Goal: Book appointment/travel/reservation

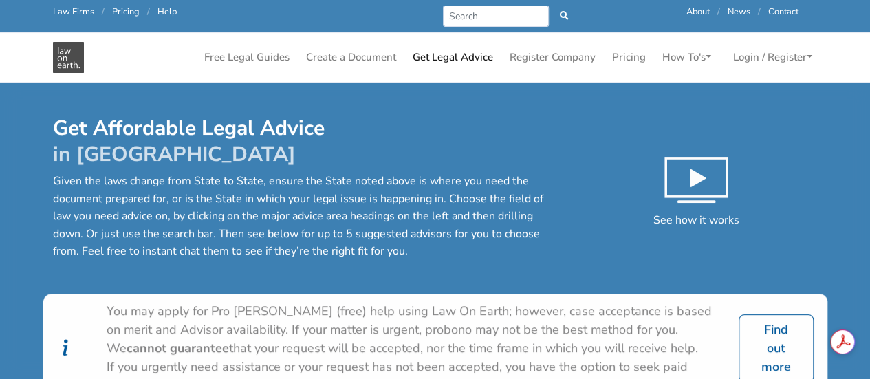
click at [473, 43] on div "Free Legal Guides Create a Document Get Legal Advice Register Company Pricing H…" at bounding box center [435, 57] width 784 height 49
click at [468, 54] on link "Get Legal Advice" at bounding box center [452, 57] width 91 height 27
click at [438, 279] on div "Get Affordable Legal Advice in Victoria Given the laws change from State to Sta…" at bounding box center [435, 205] width 784 height 178
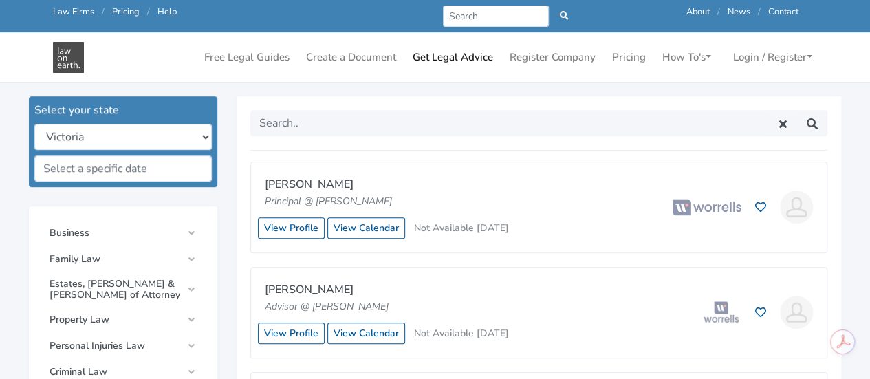
scroll to position [385, 0]
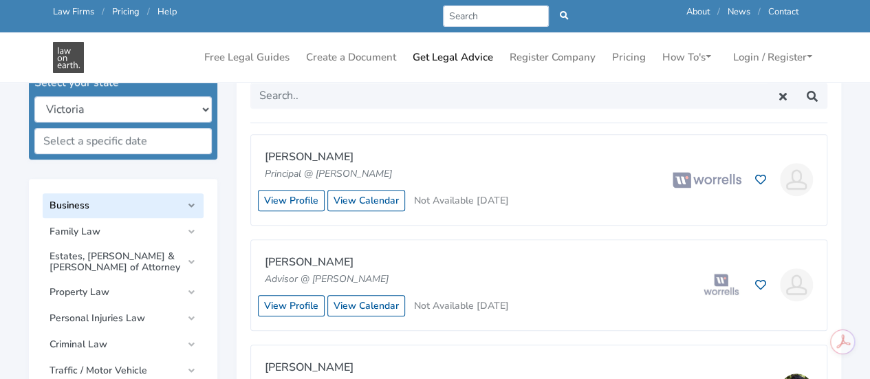
click at [185, 206] on link "Business" at bounding box center [123, 205] width 161 height 25
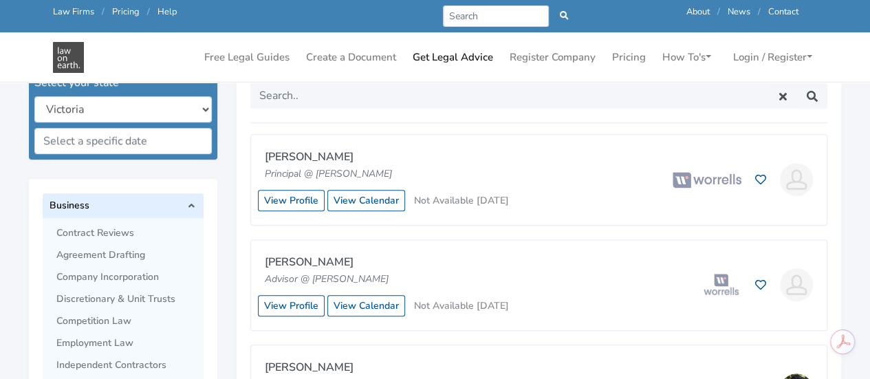
click at [180, 200] on span "Business" at bounding box center [116, 205] width 132 height 11
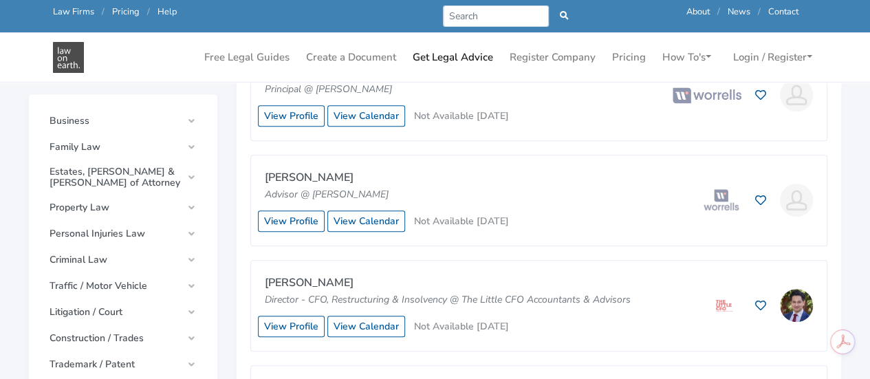
scroll to position [468, 0]
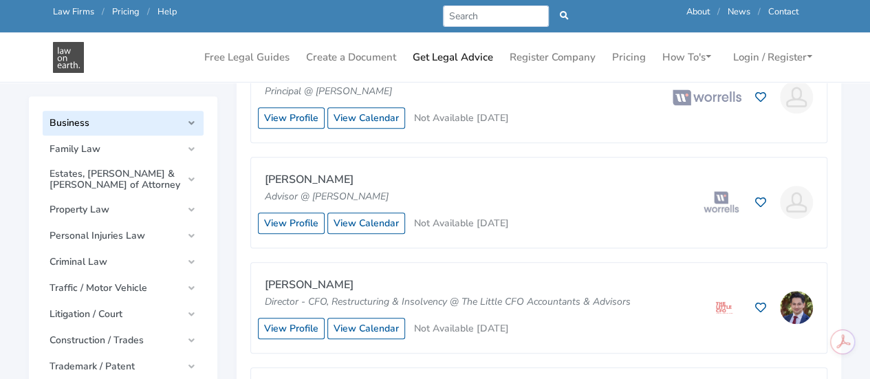
click at [174, 126] on span "Business" at bounding box center [116, 123] width 132 height 11
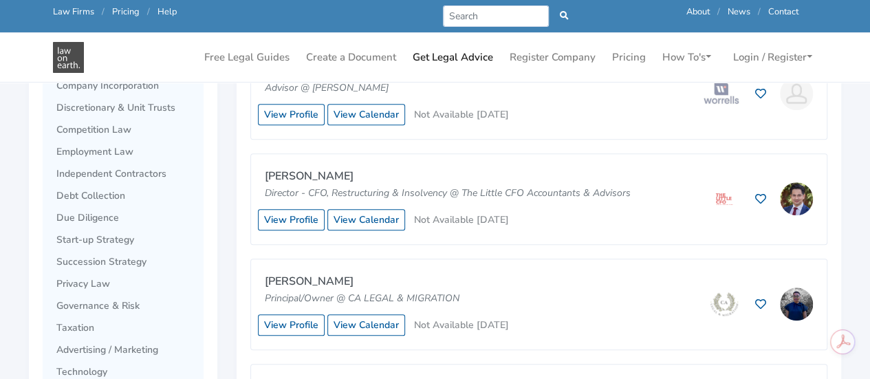
scroll to position [578, 0]
click at [105, 327] on span "Taxation" at bounding box center [126, 326] width 140 height 11
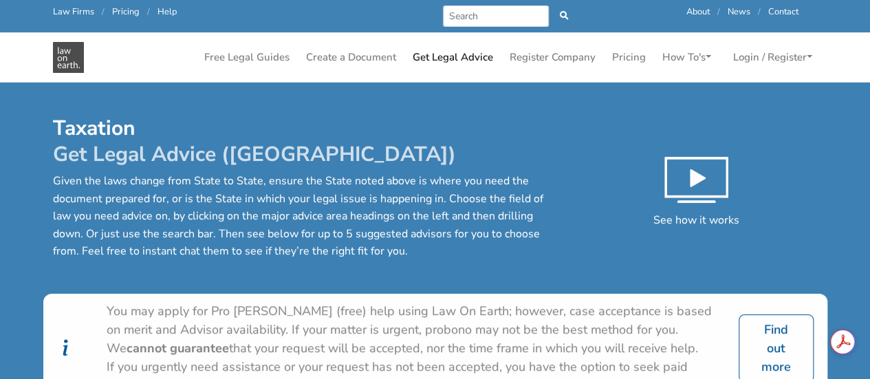
click at [488, 325] on div "You may apply for Pro Bono (free) help using Law On Earth; however, case accept…" at bounding box center [415, 330] width 616 height 56
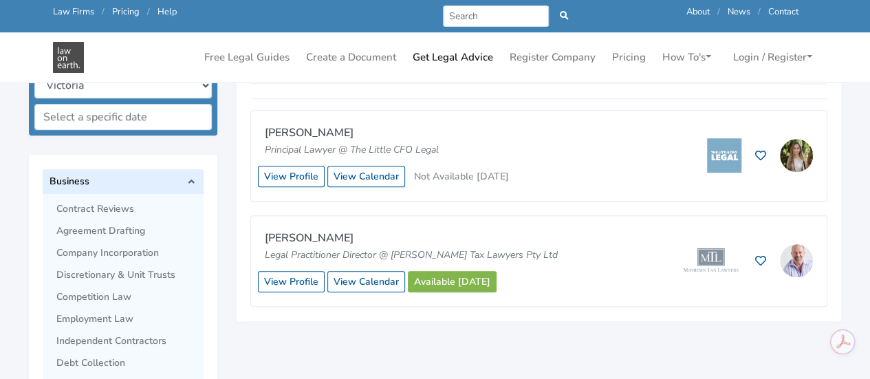
scroll to position [413, 0]
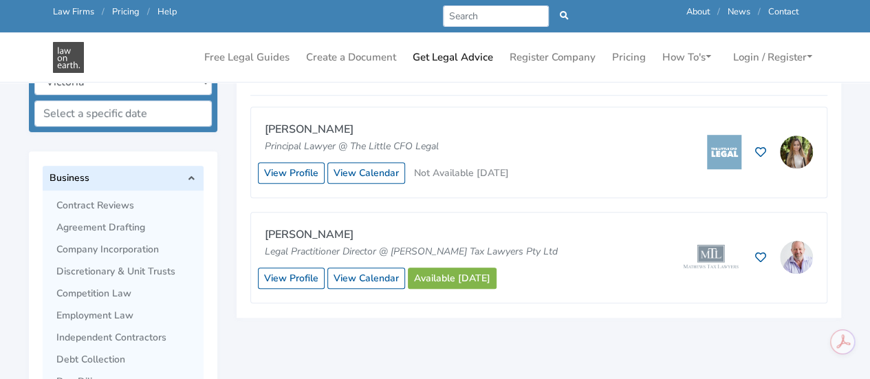
drag, startPoint x: 523, startPoint y: 247, endPoint x: 392, endPoint y: 250, distance: 131.4
click at [392, 250] on div "Mark Mathews Legal Practitioner Director @ Mathews Tax Lawyers Pty Ltd View Pro…" at bounding box center [539, 258] width 576 height 90
copy p "Mathews Tax Lawyers Pty Ltd"
click at [459, 277] on link "Available today" at bounding box center [452, 278] width 89 height 21
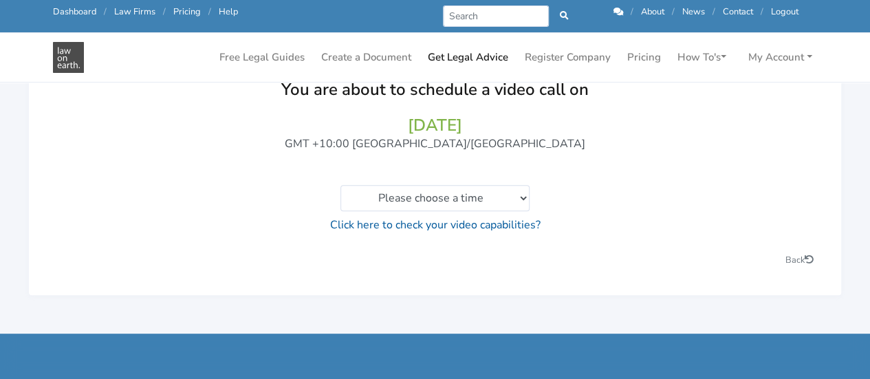
scroll to position [157, 0]
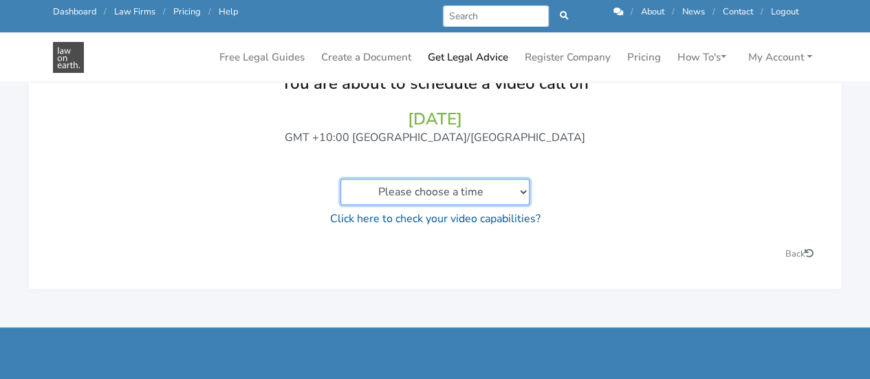
click at [523, 191] on select "Please choose a time No slots available" at bounding box center [434, 192] width 189 height 26
click at [655, 182] on p "Please choose a time No slots available" at bounding box center [434, 192] width 757 height 26
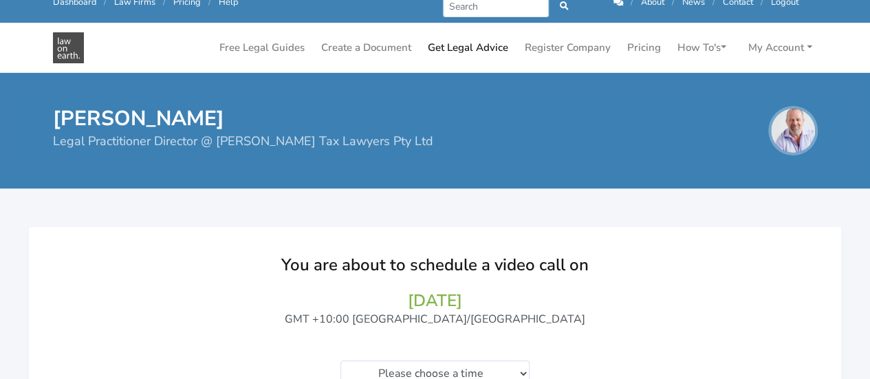
scroll to position [0, 0]
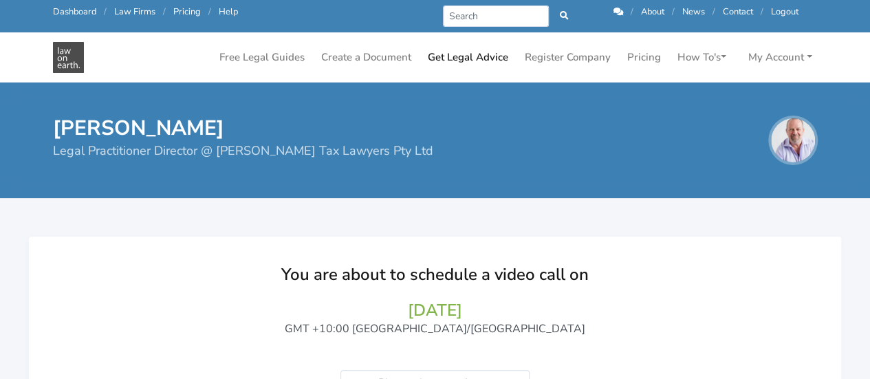
click at [471, 63] on link "Get Legal Advice" at bounding box center [467, 57] width 91 height 27
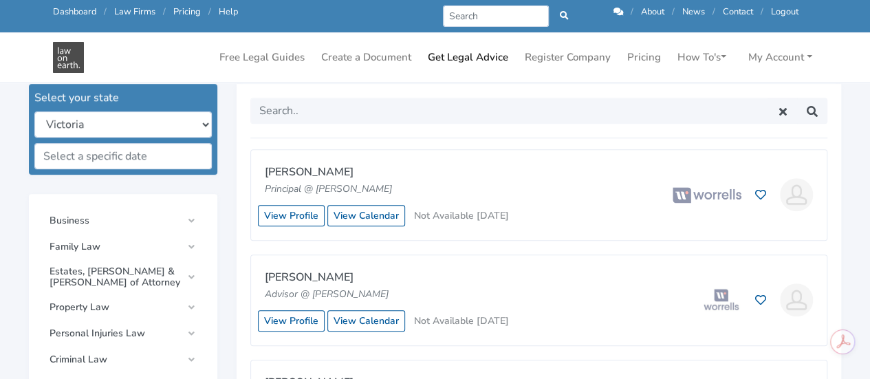
scroll to position [385, 0]
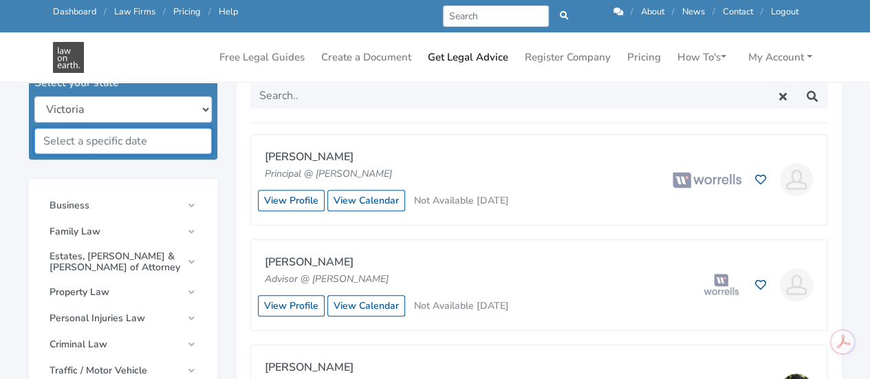
click at [89, 131] on input "text" at bounding box center [122, 141] width 177 height 26
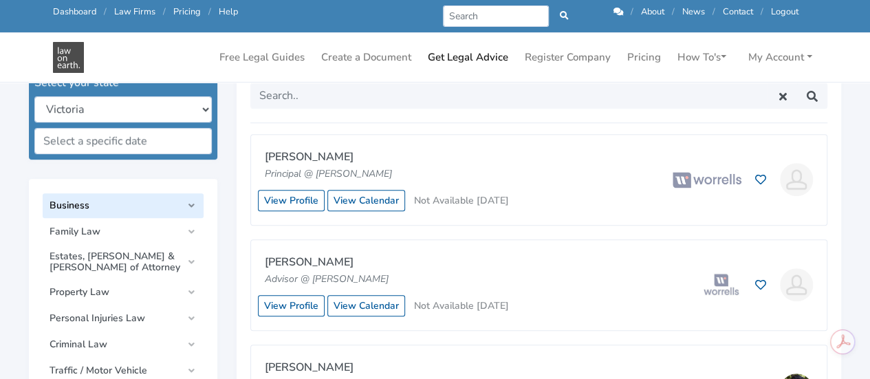
click at [135, 208] on span "Business" at bounding box center [116, 205] width 132 height 11
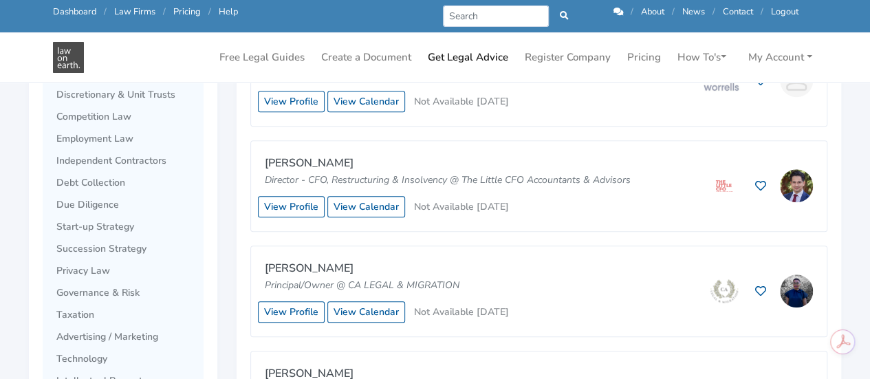
scroll to position [605, 0]
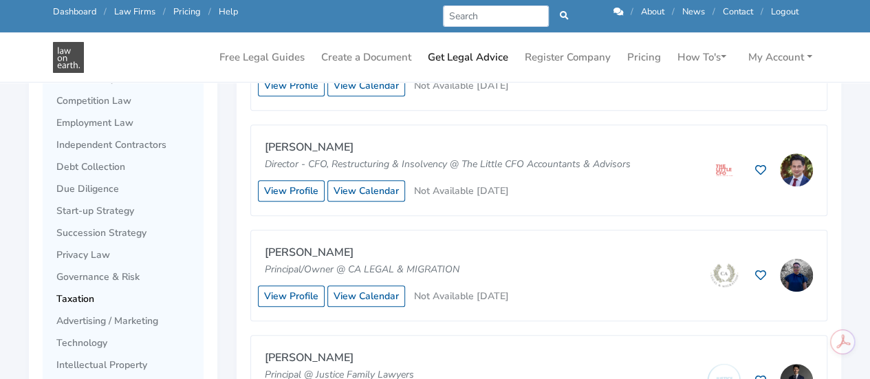
click at [77, 301] on span "Taxation" at bounding box center [126, 299] width 140 height 11
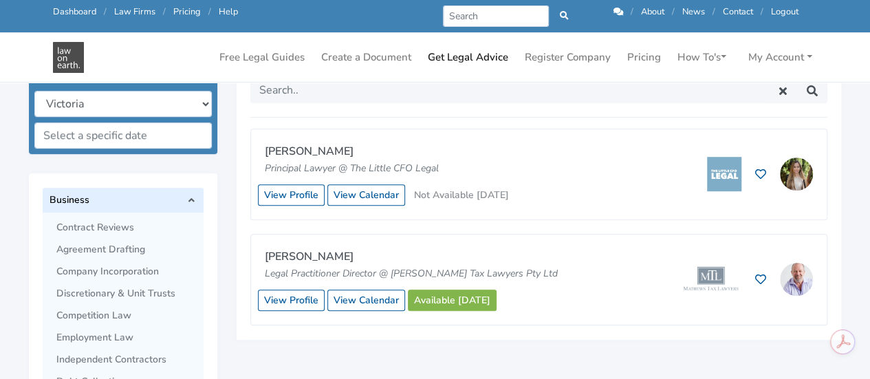
scroll to position [435, 0]
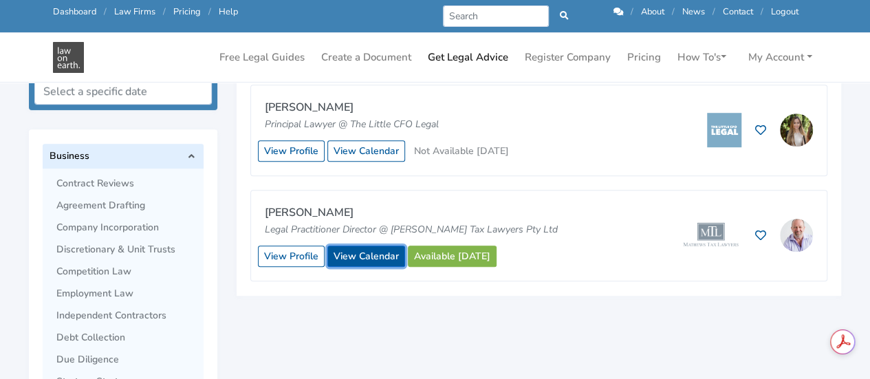
click at [366, 259] on link "View Calendar" at bounding box center [366, 256] width 78 height 21
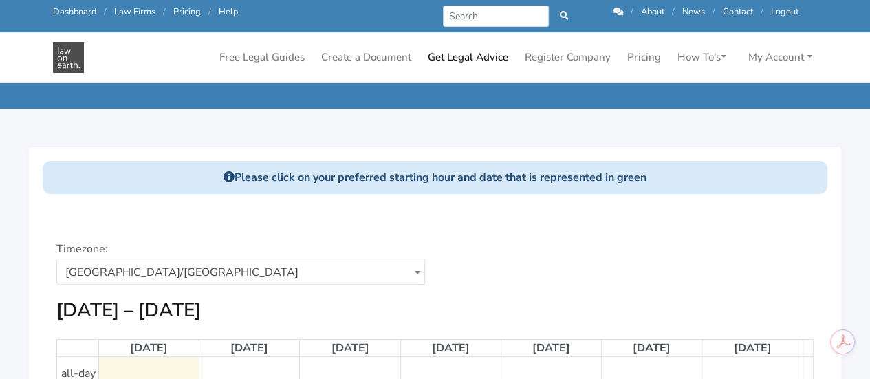
scroll to position [52, 0]
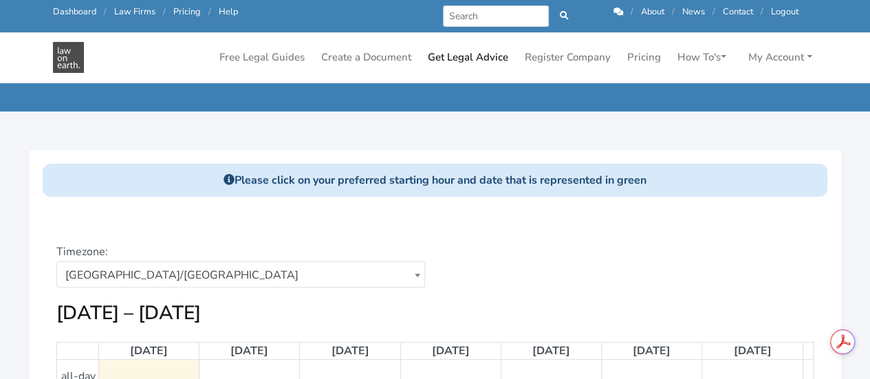
click at [700, 273] on div "Choose a date: 23/09/2025" at bounding box center [629, 273] width 389 height 58
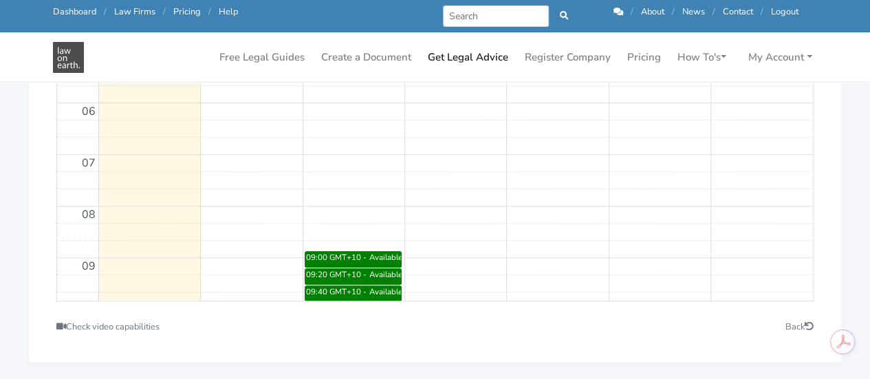
scroll to position [0, 0]
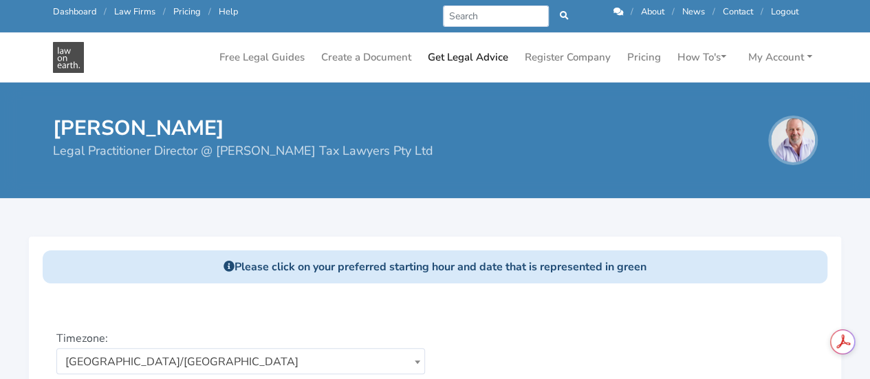
drag, startPoint x: 219, startPoint y: 133, endPoint x: 43, endPoint y: 131, distance: 175.4
click at [43, 131] on div "Mark Mathews Legal Practitioner Director @ Mathews Tax Lawyers Pty Ltd" at bounding box center [337, 141] width 588 height 50
click at [462, 59] on link "Get Legal Advice" at bounding box center [467, 57] width 91 height 27
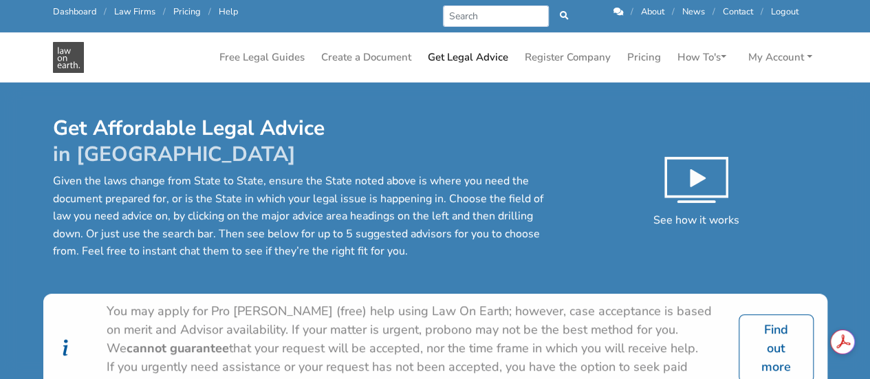
click at [304, 240] on p "Given the laws change from State to State, ensure the State noted above is wher…" at bounding box center [305, 217] width 504 height 88
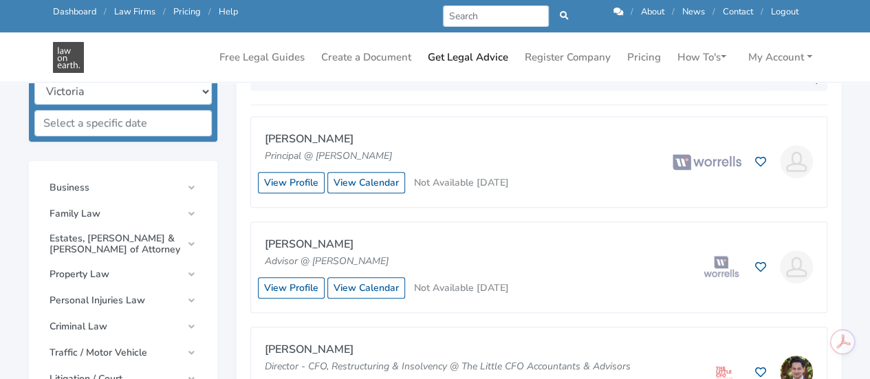
scroll to position [440, 0]
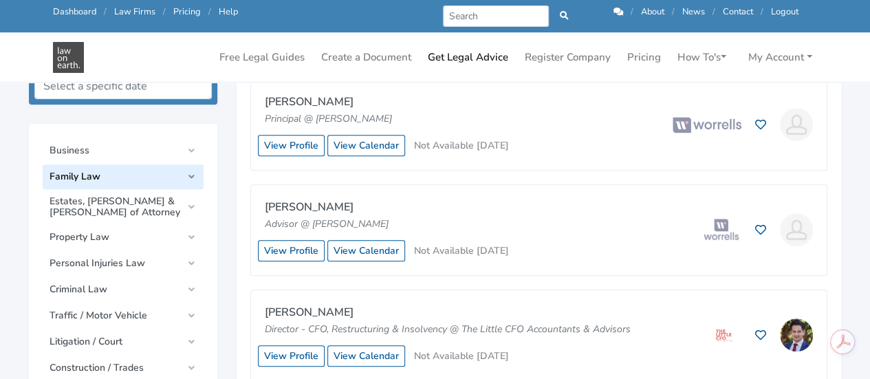
click at [117, 170] on link "Family Law" at bounding box center [123, 176] width 161 height 25
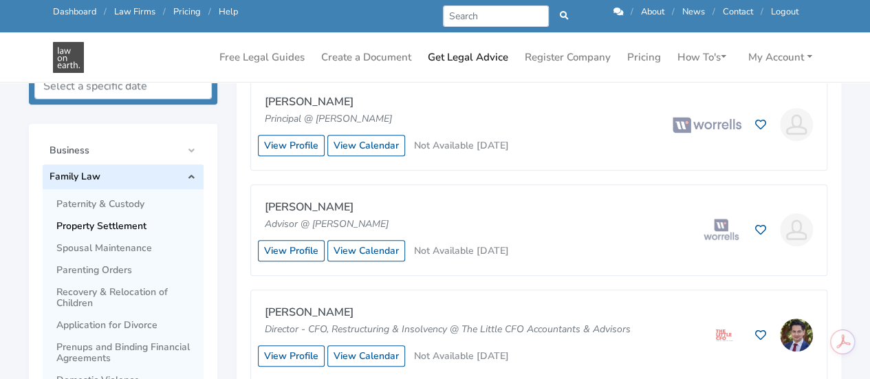
click at [139, 225] on span "Property Settlement" at bounding box center [126, 226] width 140 height 11
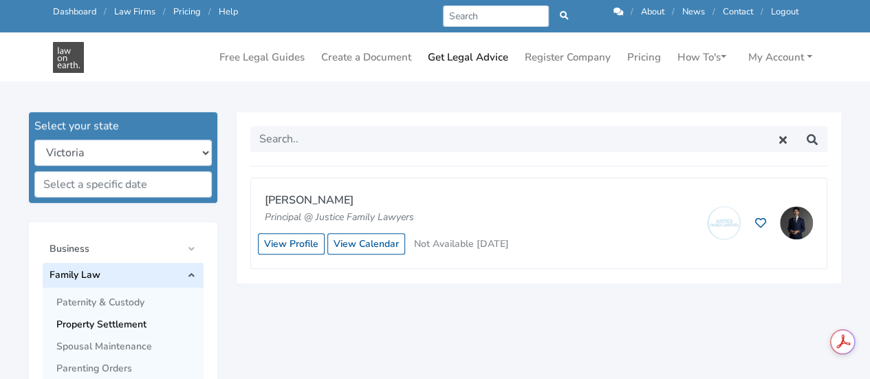
scroll to position [349, 0]
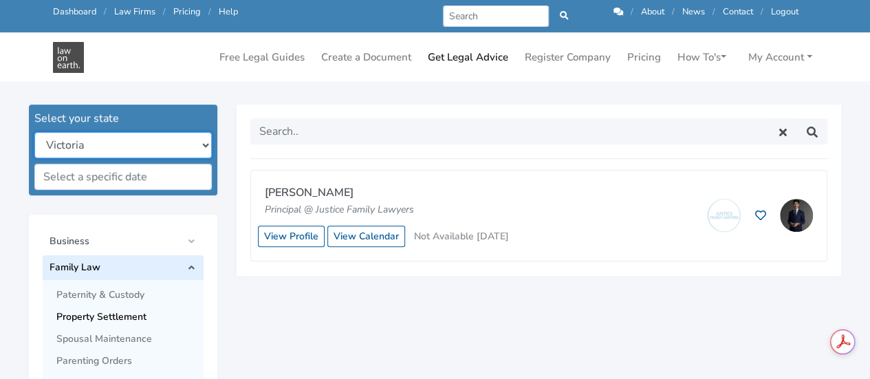
click at [207, 140] on select "[GEOGRAPHIC_DATA] [GEOGRAPHIC_DATA] [GEOGRAPHIC_DATA] [GEOGRAPHIC_DATA] [GEOGRA…" at bounding box center [122, 145] width 177 height 26
select select "all"
click at [34, 132] on select "[GEOGRAPHIC_DATA] [GEOGRAPHIC_DATA] [GEOGRAPHIC_DATA] [GEOGRAPHIC_DATA] [GEOGRA…" at bounding box center [122, 145] width 177 height 26
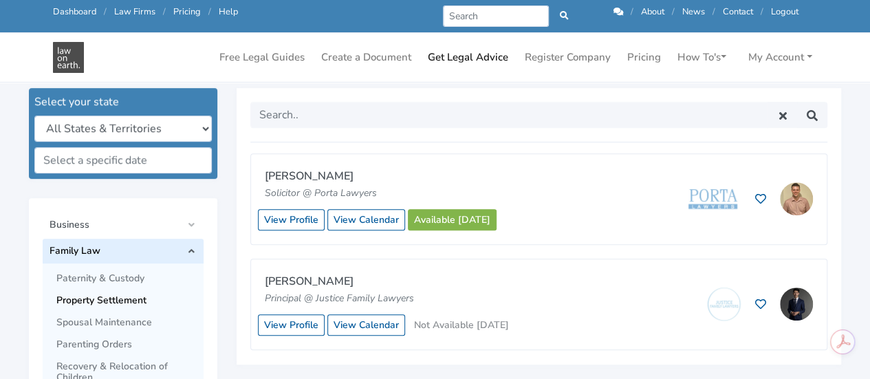
scroll to position [369, 0]
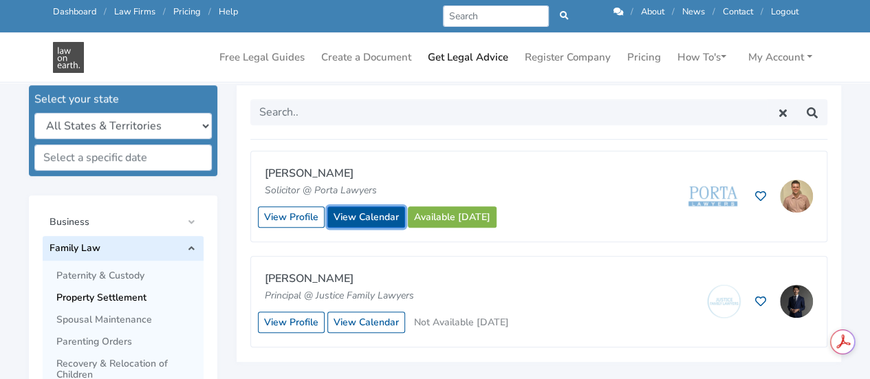
click at [374, 220] on link "View Calendar" at bounding box center [366, 216] width 78 height 21
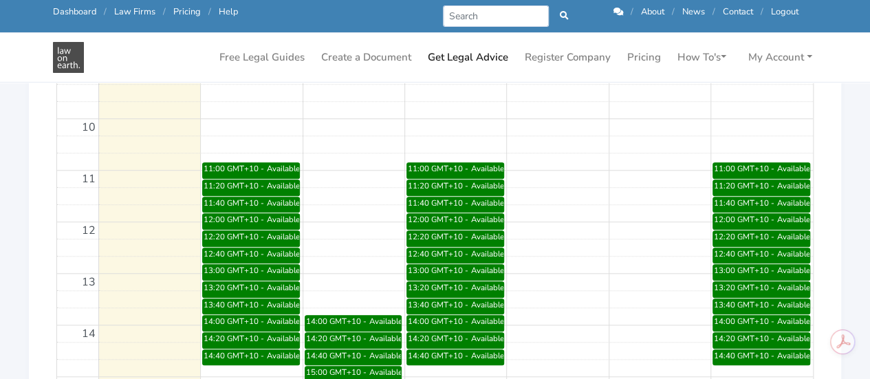
scroll to position [624, 0]
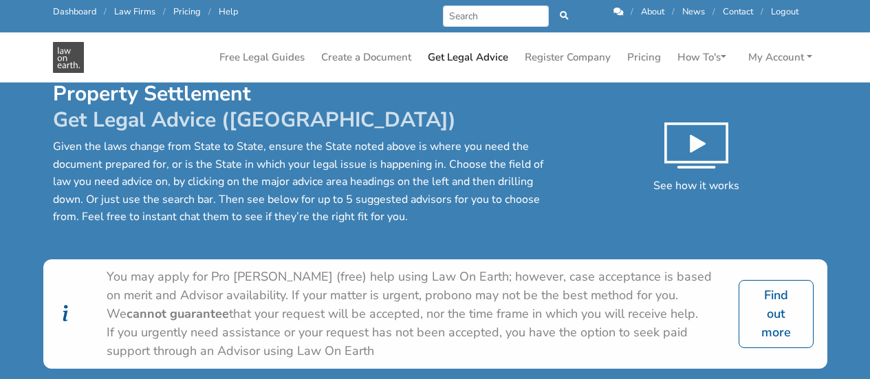
select select "all"
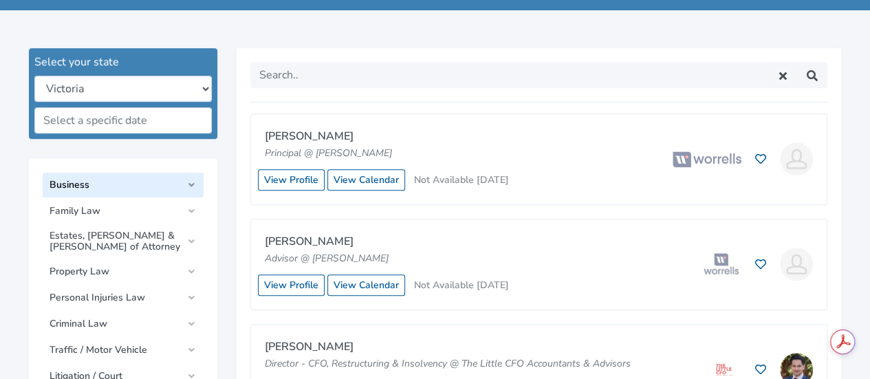
click at [150, 184] on span "Business" at bounding box center [116, 185] width 132 height 11
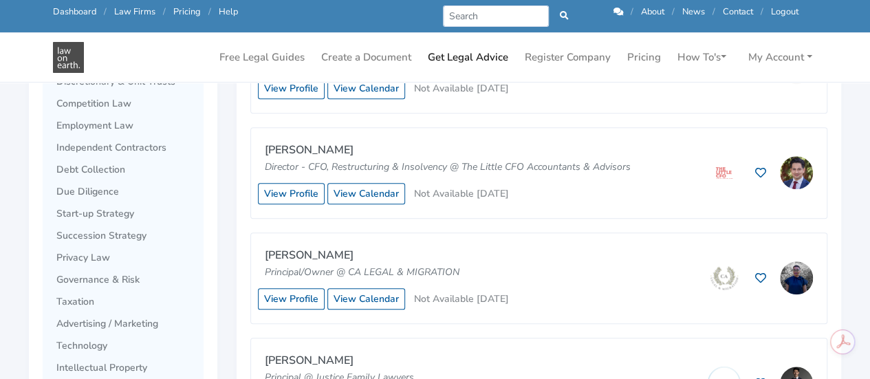
scroll to position [605, 0]
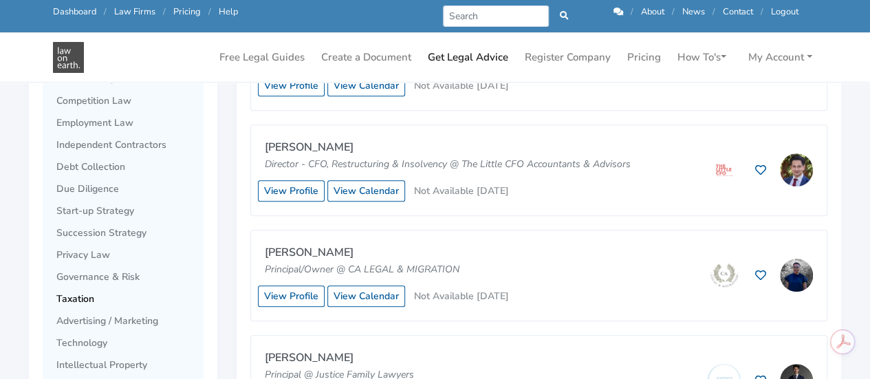
click at [82, 299] on span "Taxation" at bounding box center [126, 299] width 140 height 11
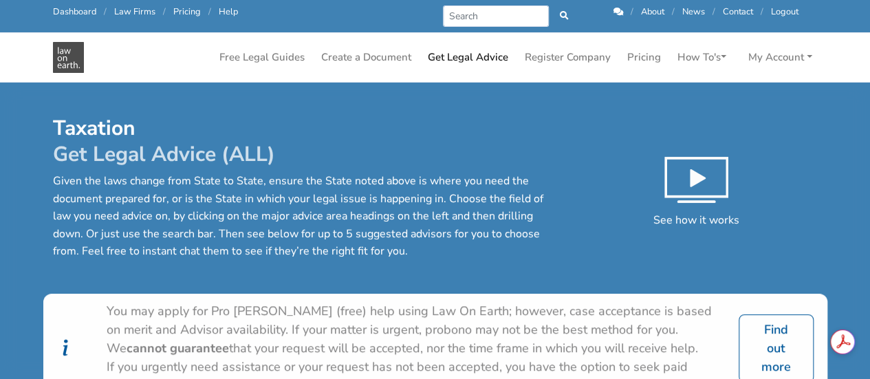
click at [447, 270] on div "Taxation Get Legal Advice (ALL) Given the laws change from State to State, ensu…" at bounding box center [435, 205] width 784 height 178
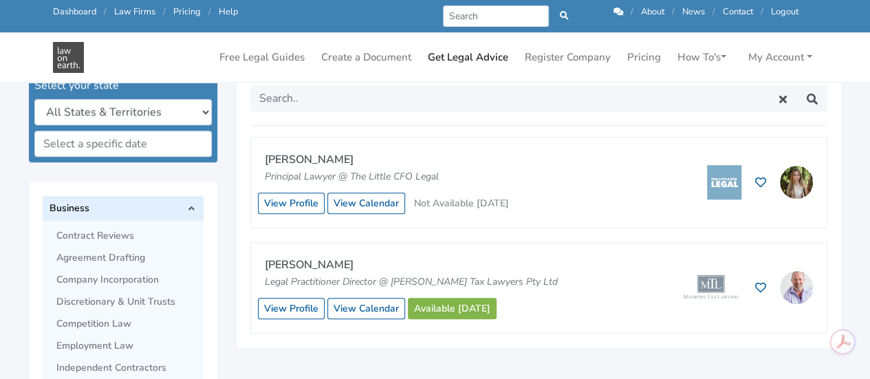
scroll to position [385, 0]
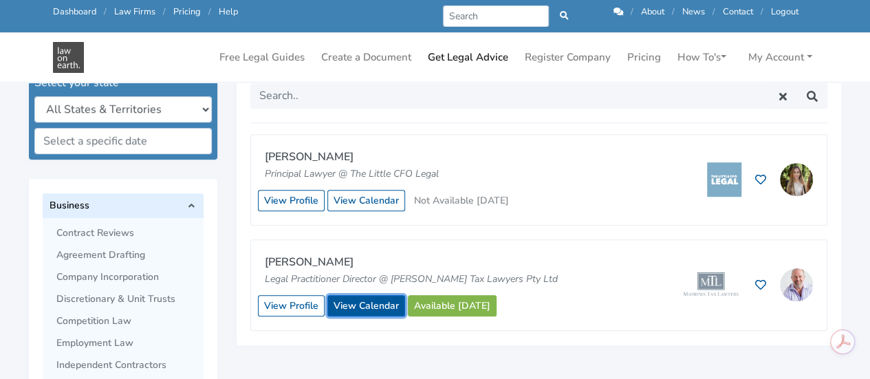
click at [352, 303] on link "View Calendar" at bounding box center [366, 305] width 78 height 21
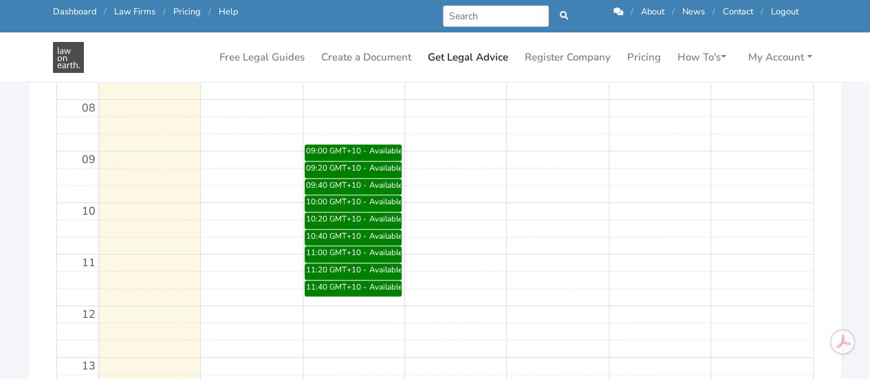
scroll to position [468, 0]
